Goal: Task Accomplishment & Management: Use online tool/utility

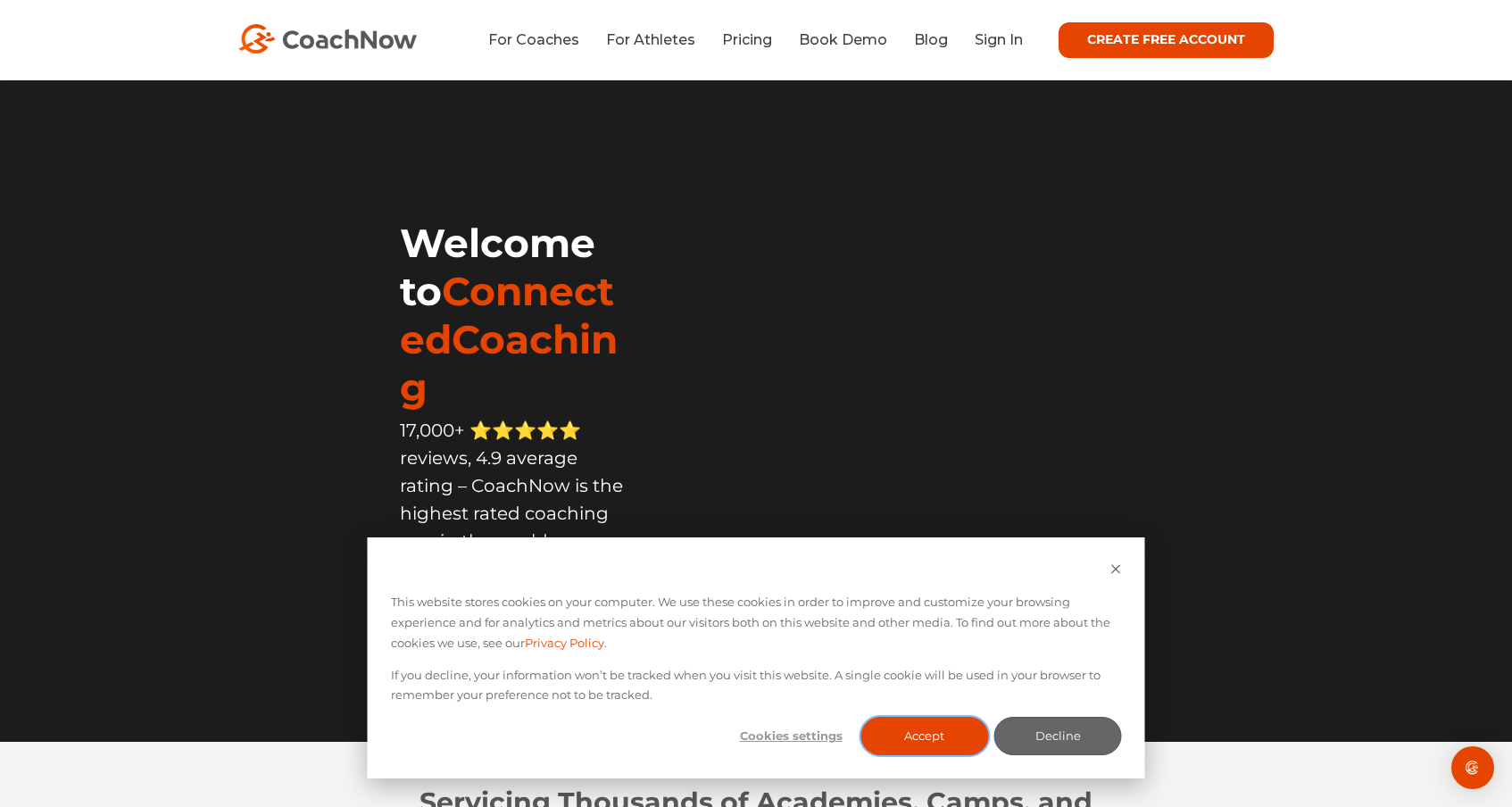
click at [934, 733] on button "Accept" at bounding box center [924, 736] width 128 height 39
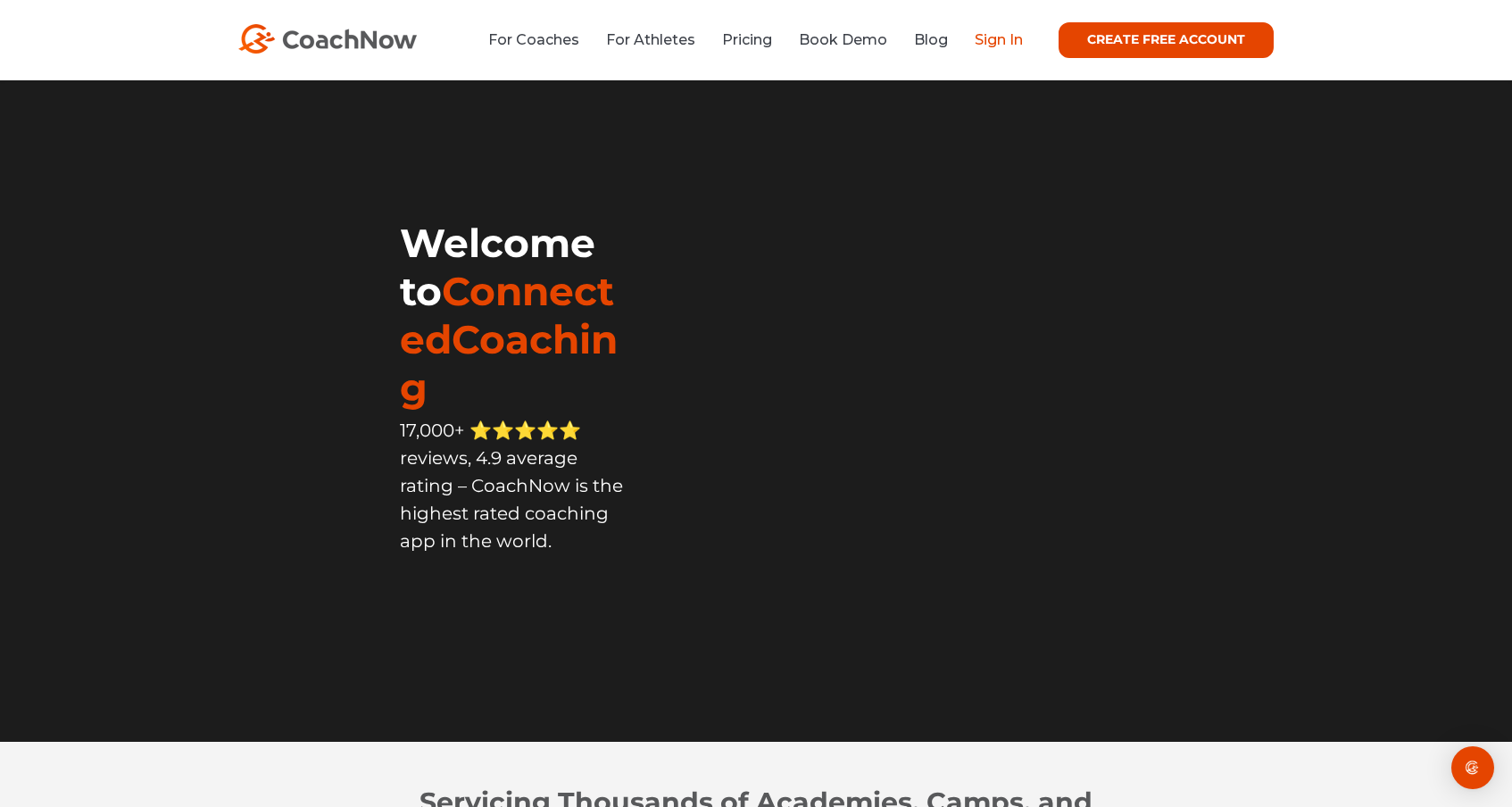
click at [998, 35] on link "Sign In" at bounding box center [998, 39] width 49 height 17
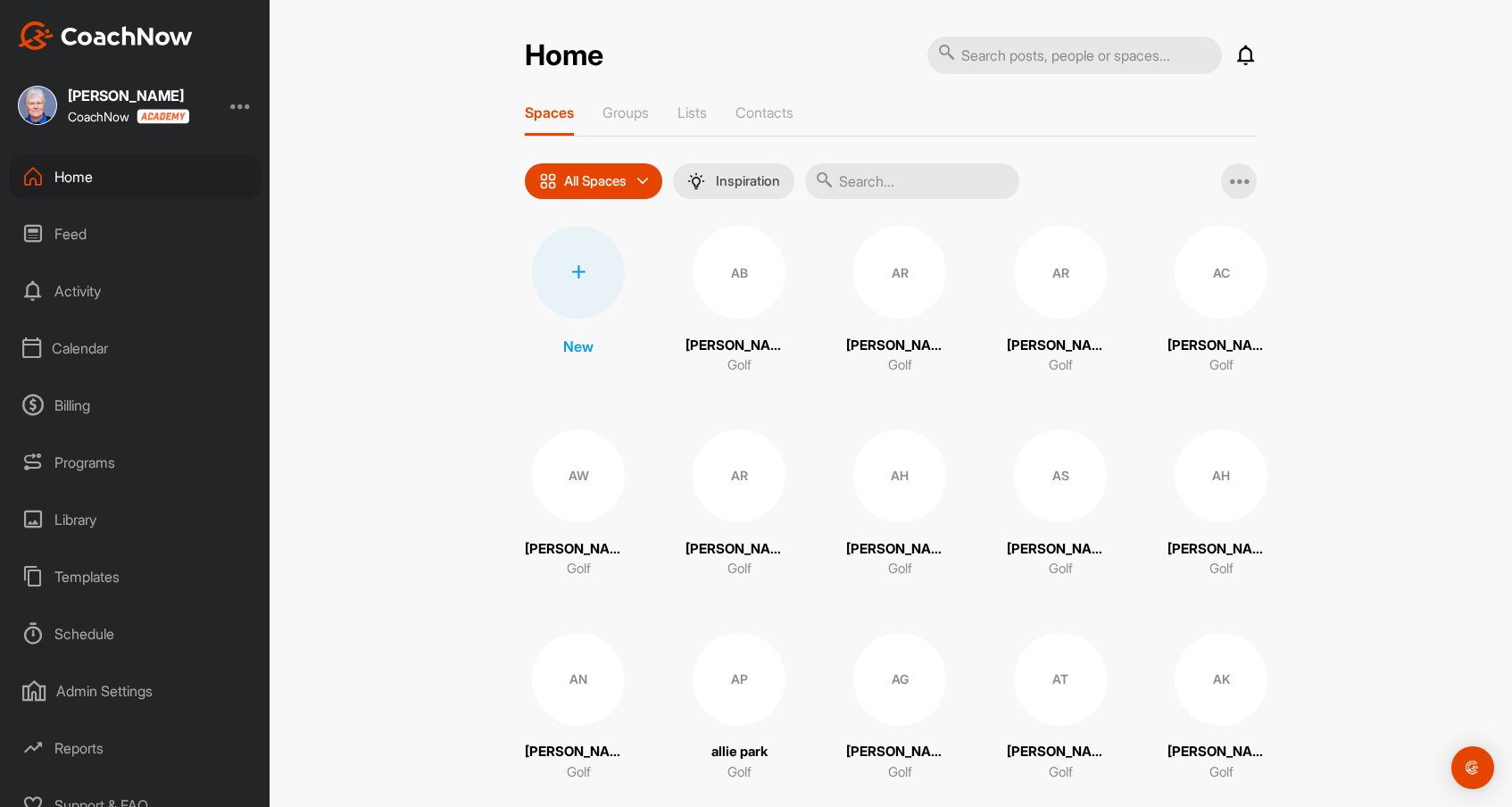
click at [87, 343] on div "Calendar" at bounding box center [136, 347] width 252 height 45
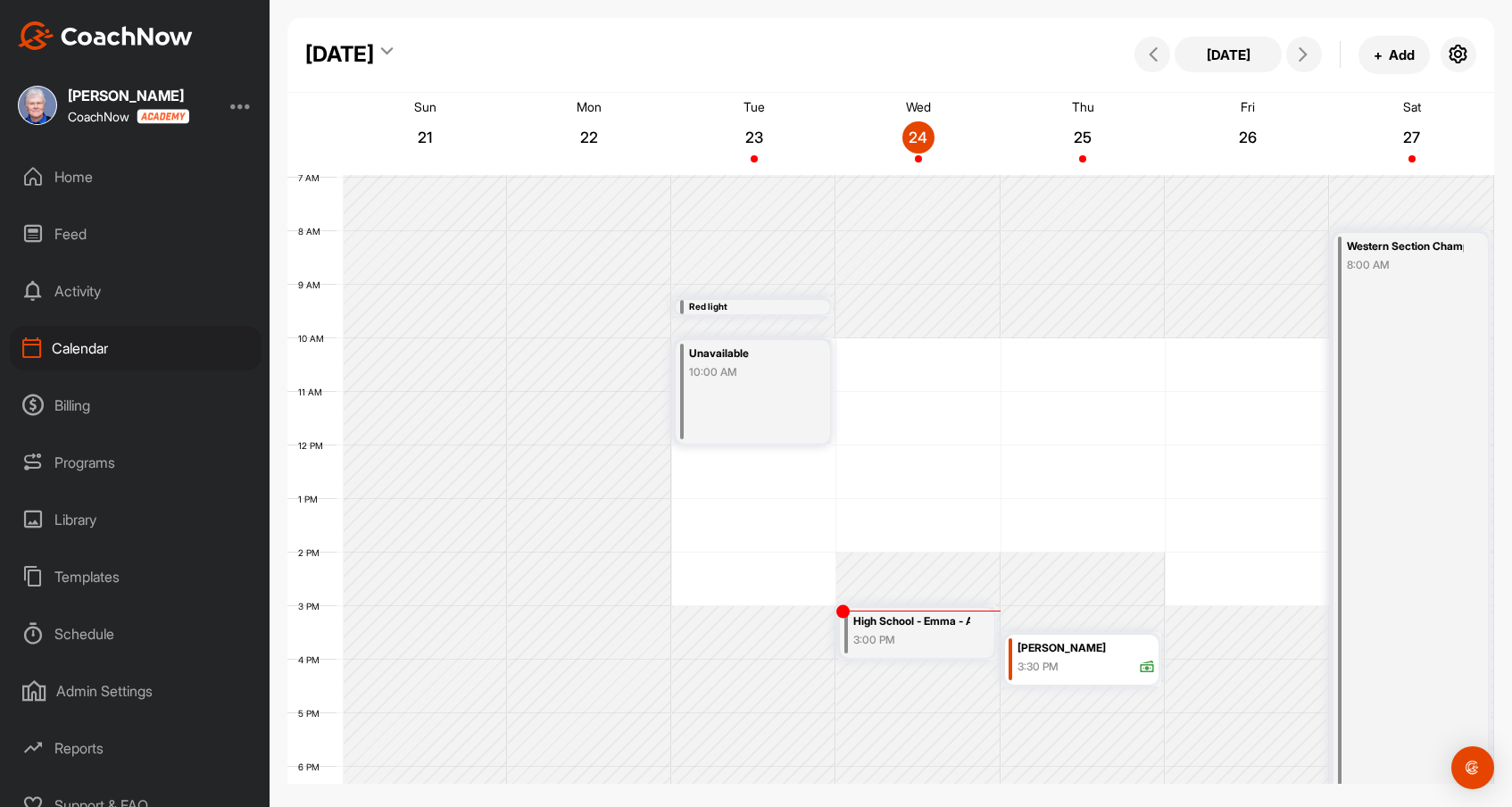
scroll to position [373, 0]
click at [1301, 56] on icon at bounding box center [1303, 55] width 14 height 14
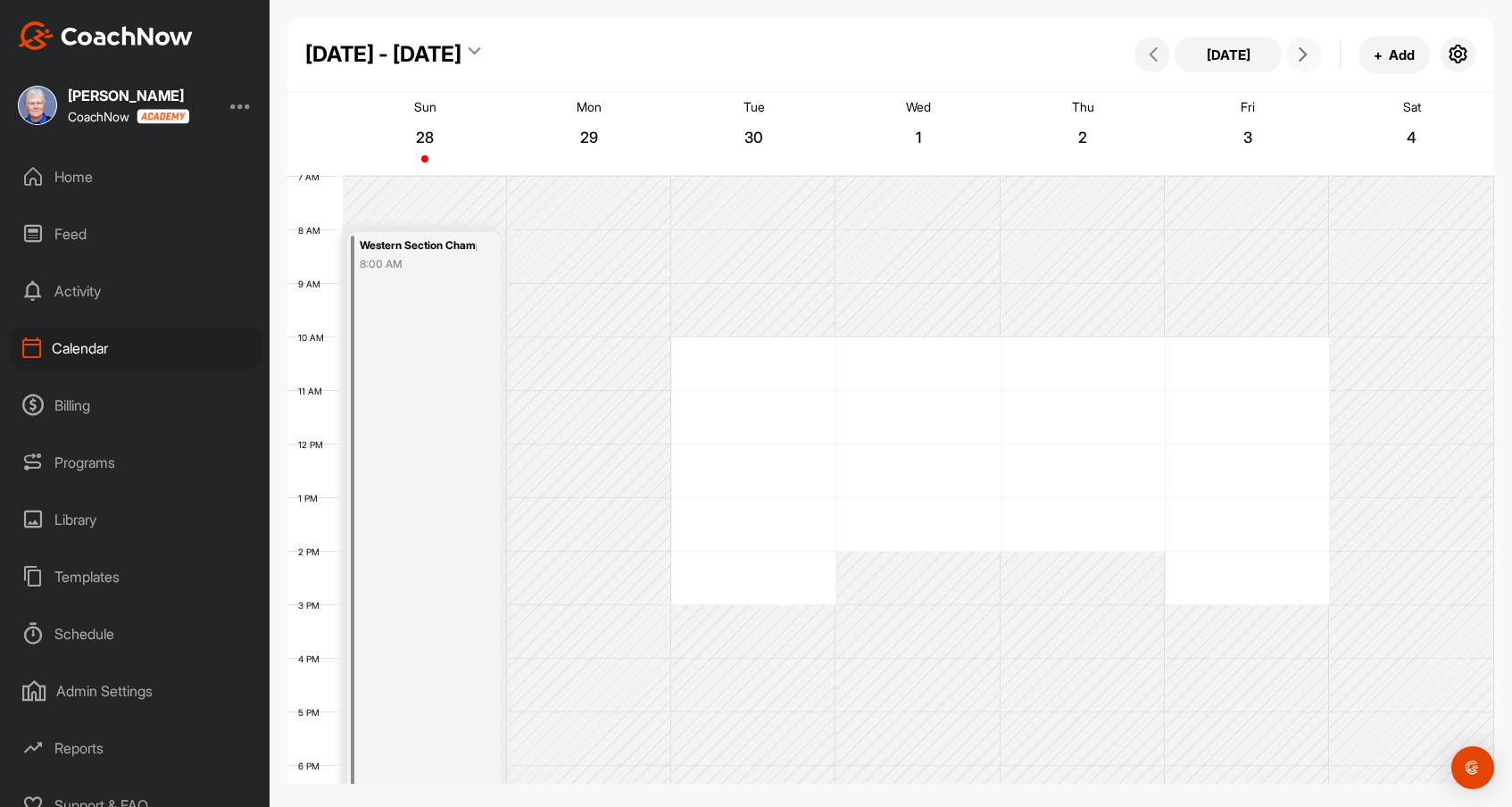
scroll to position [309, 0]
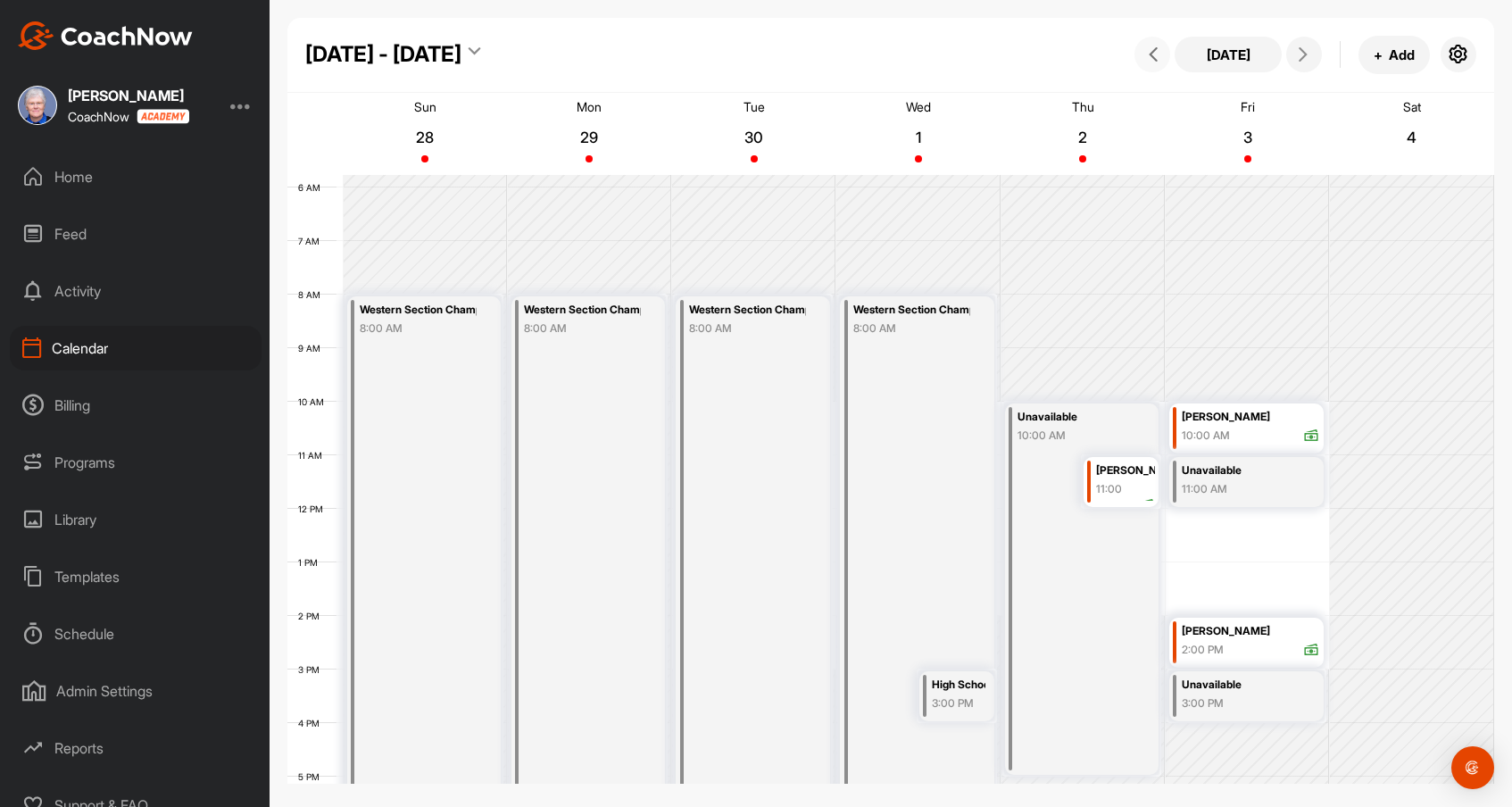
click at [1158, 59] on icon at bounding box center [1153, 55] width 14 height 14
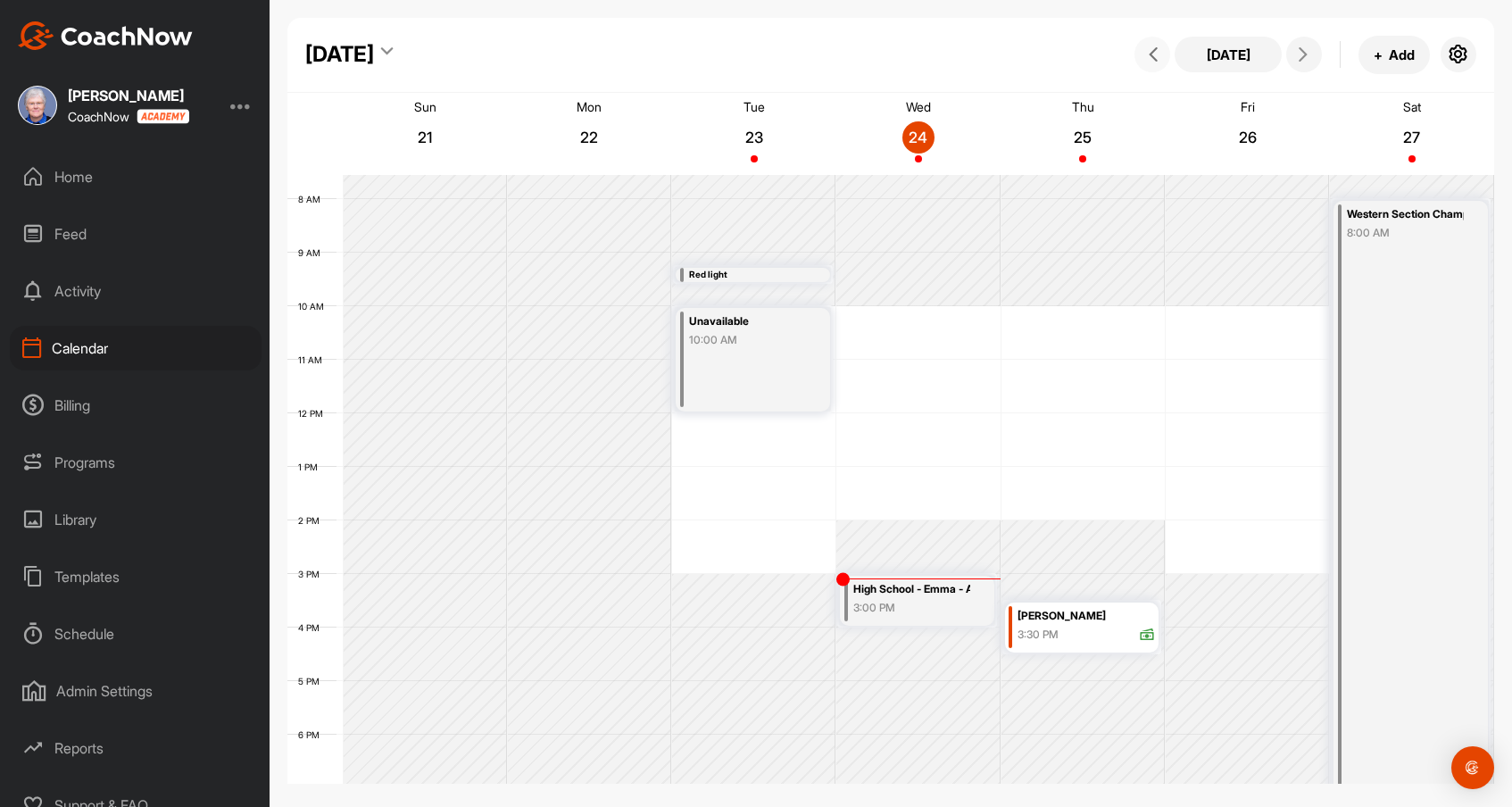
scroll to position [405, 0]
click at [1306, 48] on icon at bounding box center [1303, 55] width 14 height 14
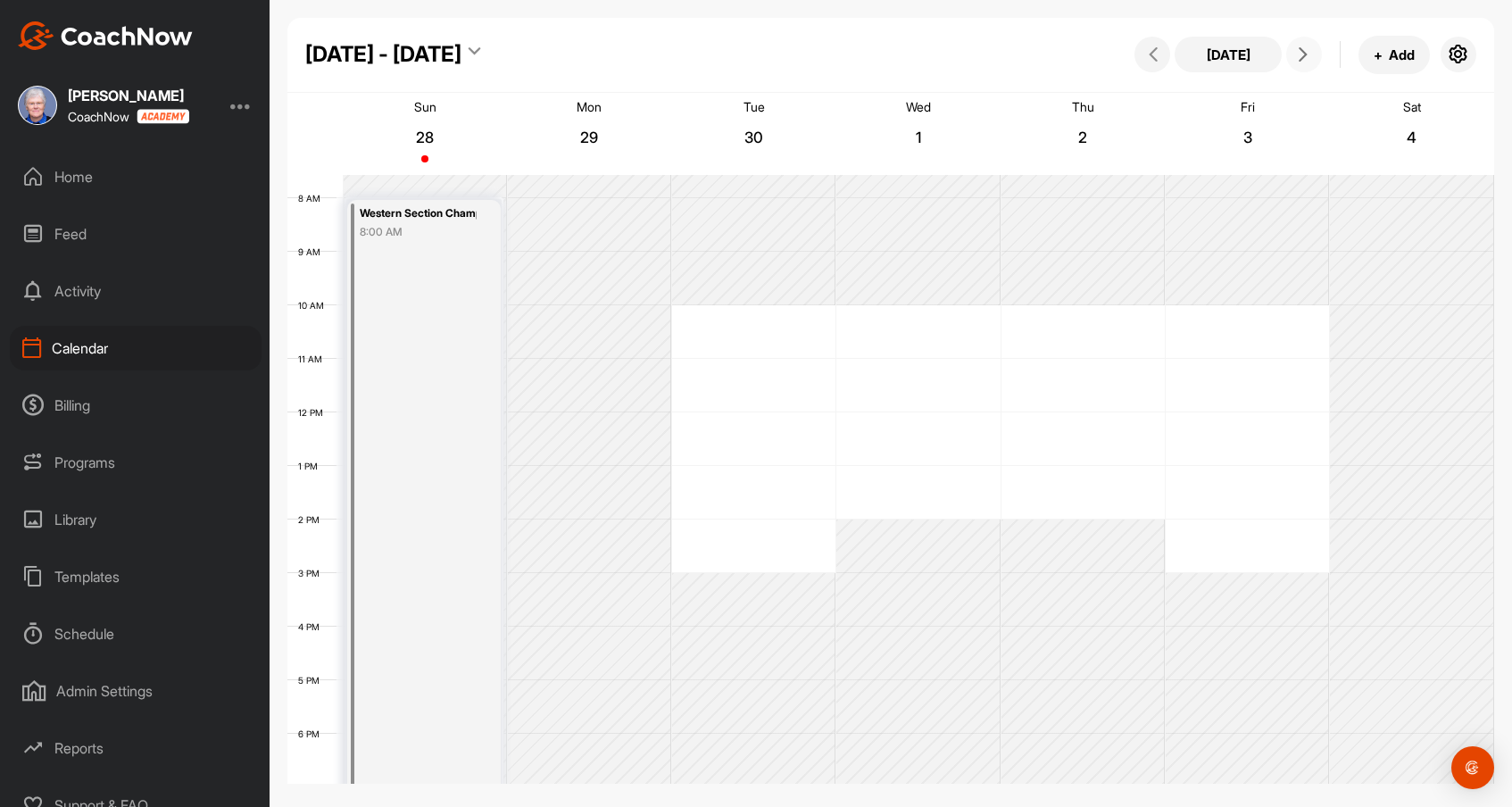
scroll to position [309, 0]
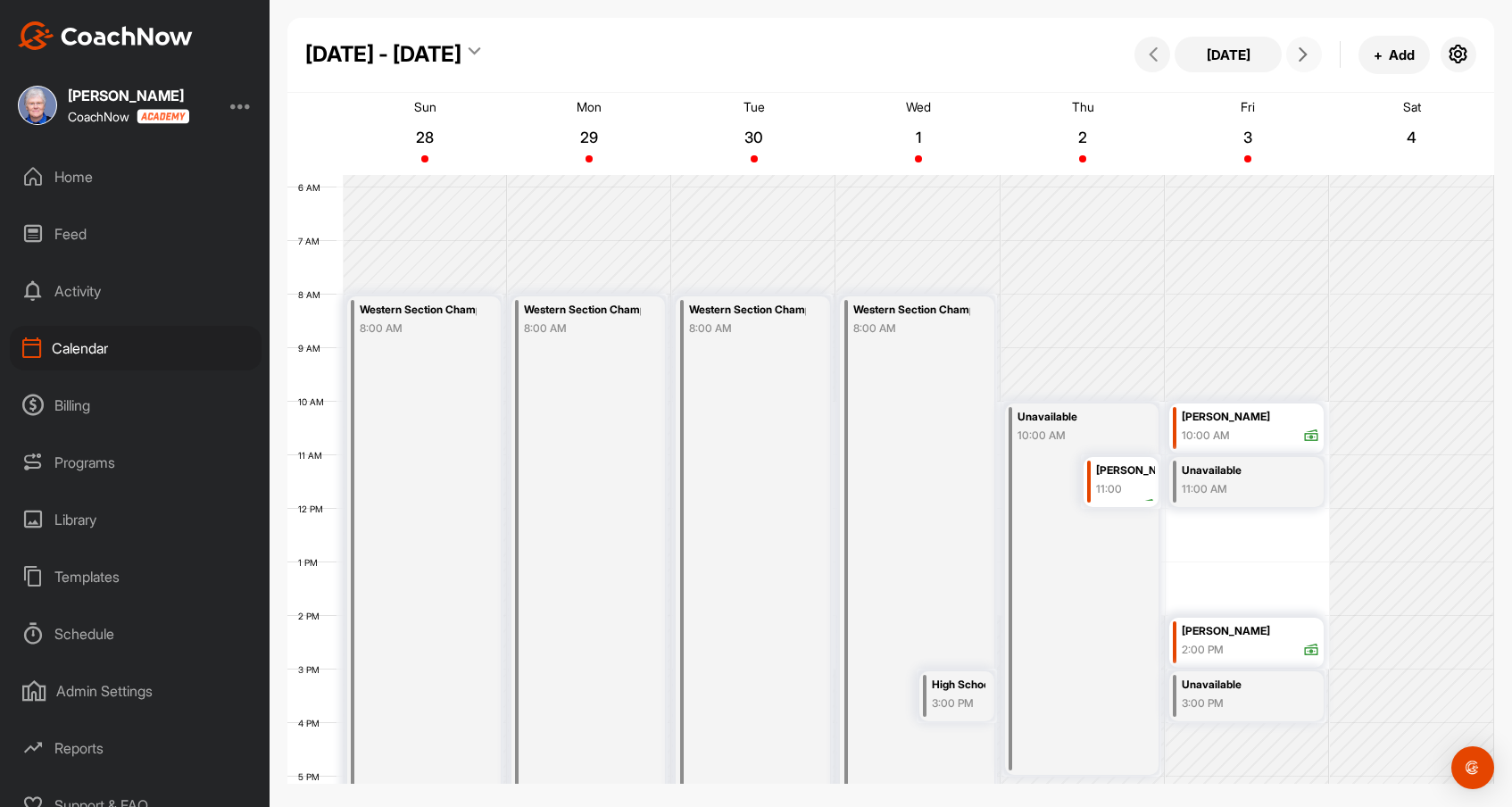
click at [1303, 48] on icon at bounding box center [1303, 55] width 14 height 14
